Goal: Find specific page/section: Find specific page/section

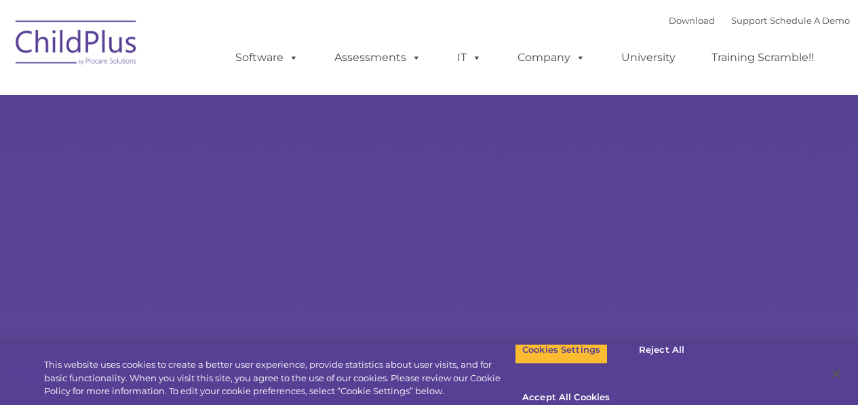
type input ""
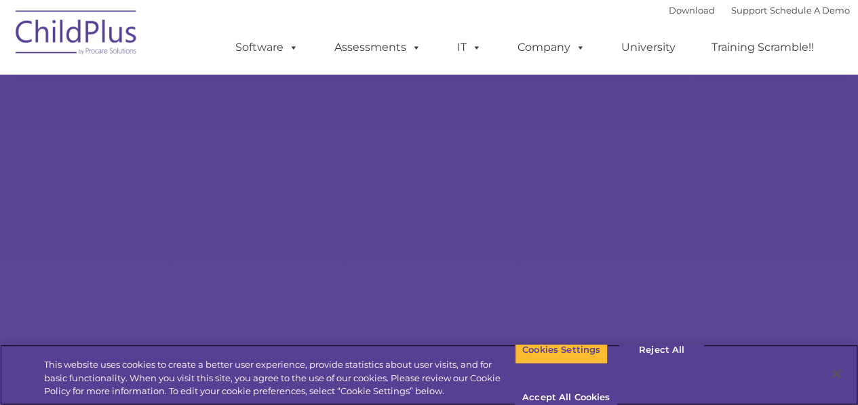
scroll to position [214, 0]
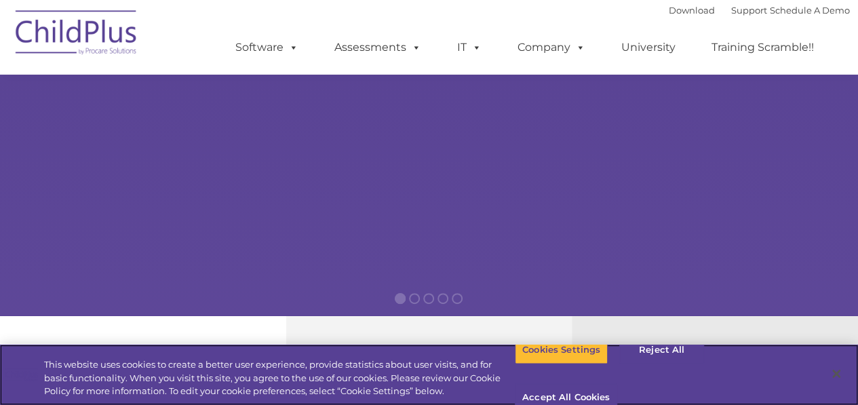
select select "MEDIUM"
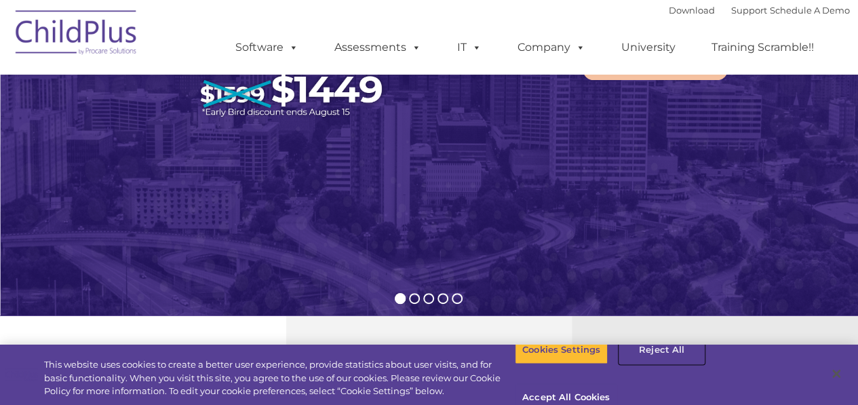
click at [665, 364] on button "Reject All" at bounding box center [661, 350] width 85 height 28
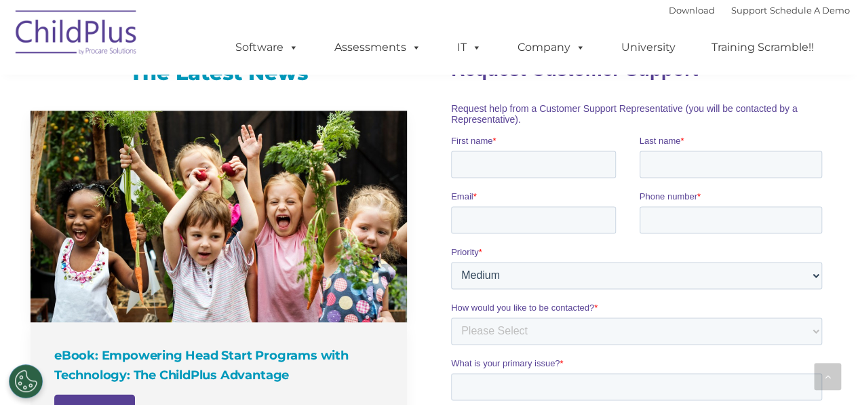
scroll to position [918, 0]
click at [288, 48] on span at bounding box center [290, 47] width 15 height 13
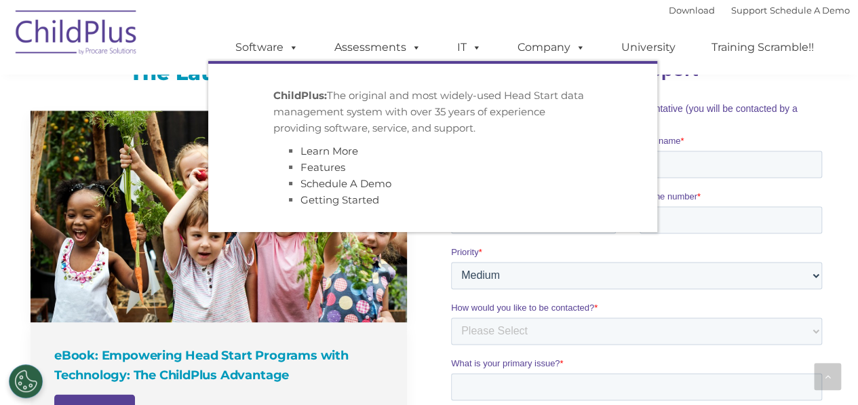
click at [316, 105] on p "ChildPlus: The original and most widely-used Head Start data management system …" at bounding box center [432, 111] width 319 height 49
click at [776, 140] on label "Last name *" at bounding box center [733, 141] width 189 height 14
click at [776, 150] on input "Last name *" at bounding box center [730, 163] width 183 height 27
click at [719, 111] on span "Request help from a Customer Support Representative (you will be contacted by a…" at bounding box center [624, 113] width 347 height 22
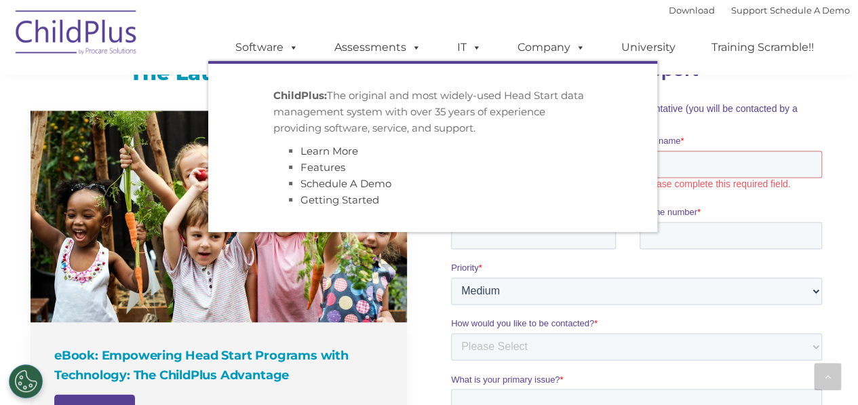
click at [686, 92] on fieldset "Request Customer Support" at bounding box center [639, 68] width 376 height 47
click at [290, 43] on span at bounding box center [290, 47] width 15 height 13
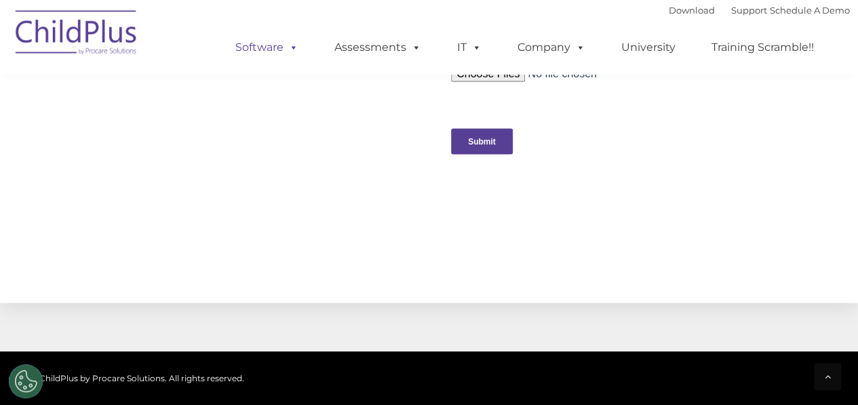
scroll to position [1639, 0]
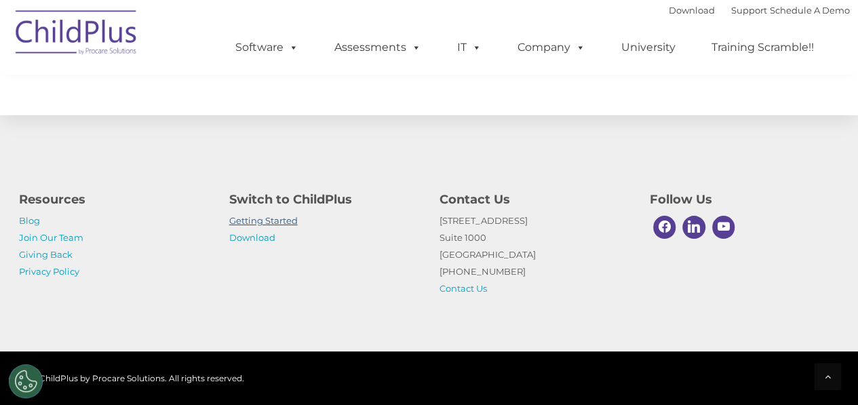
click at [285, 218] on link "Getting Started" at bounding box center [263, 220] width 68 height 11
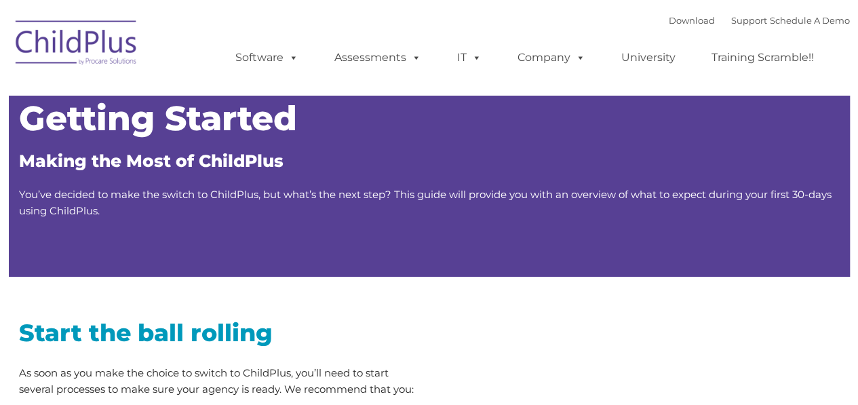
type input ""
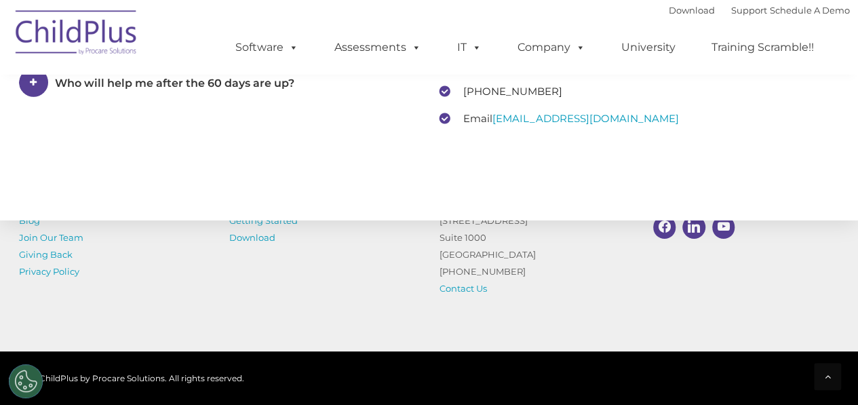
scroll to position [2209, 0]
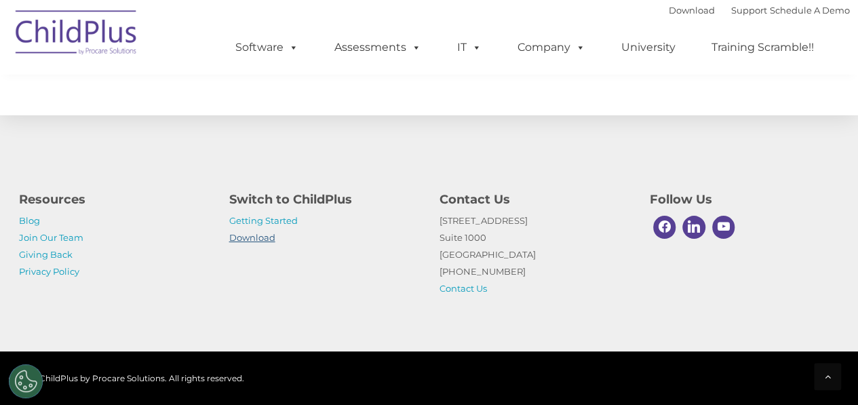
click at [258, 237] on link "Download" at bounding box center [252, 237] width 46 height 11
